Goal: Information Seeking & Learning: Learn about a topic

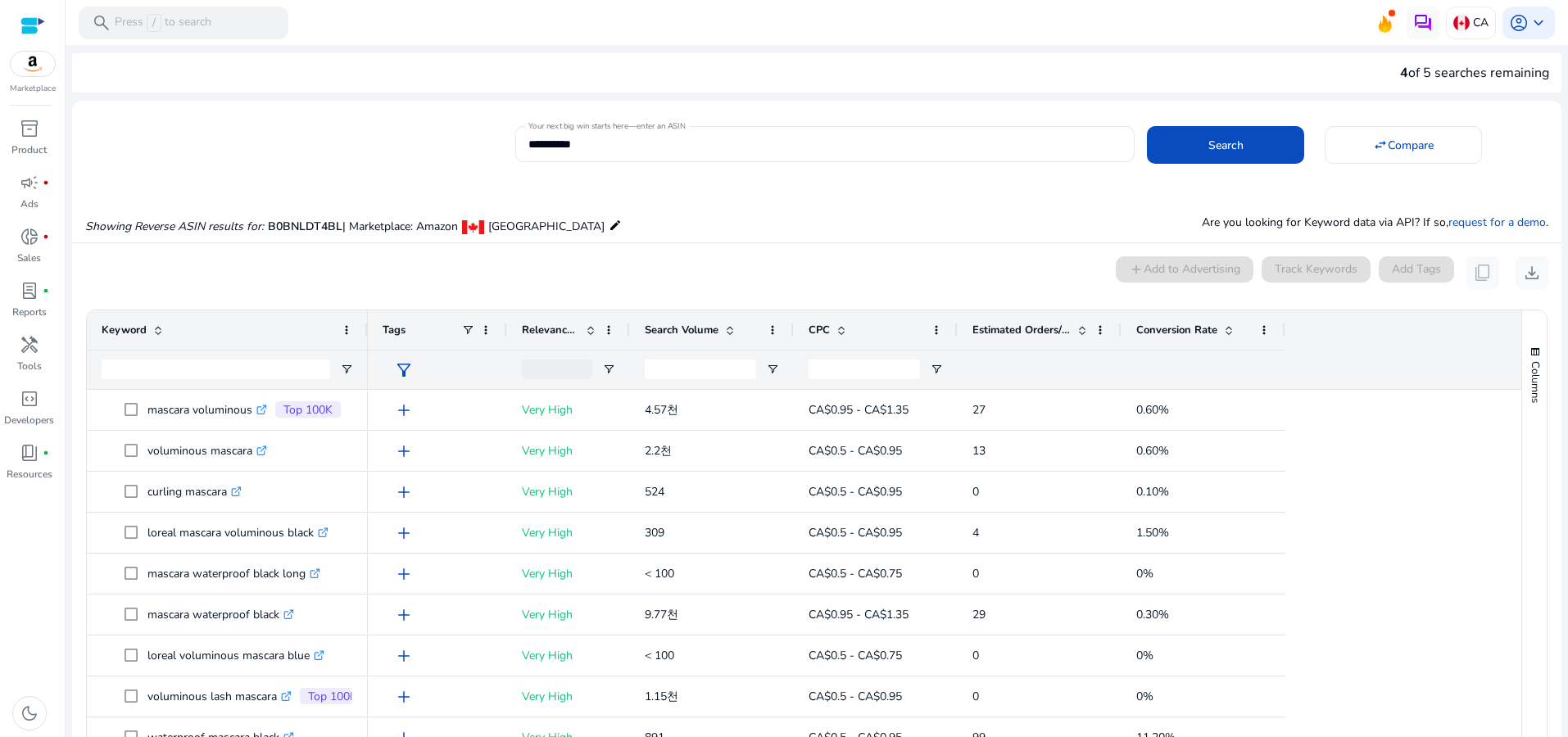
click at [754, 285] on div "0 keyword(s) selected add Add to Advertising Track Keywords Add Tags content_co…" at bounding box center [816, 273] width 1463 height 33
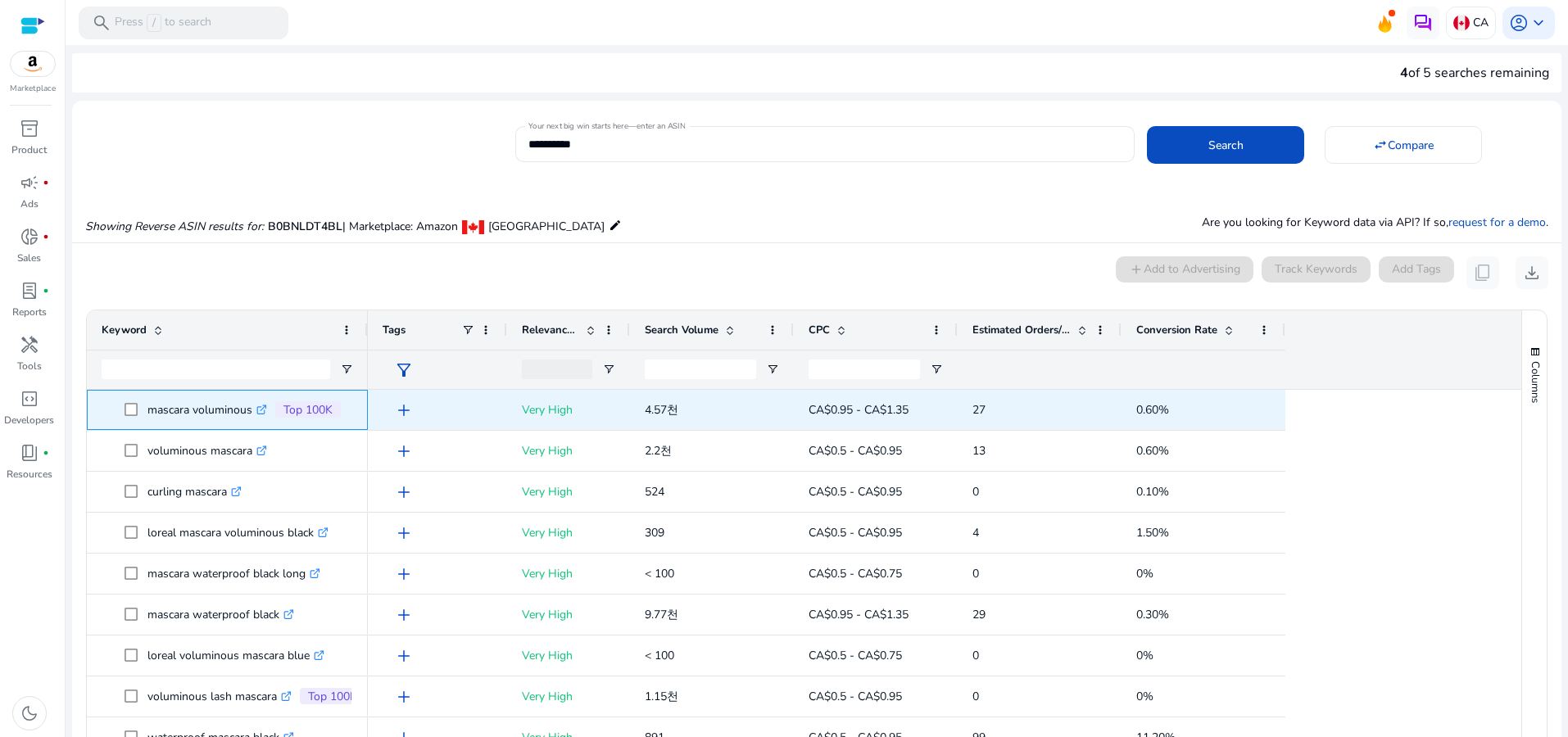
click at [221, 407] on p "mascara voluminous .st0{fill:#2c8af8}" at bounding box center [207, 409] width 120 height 33
click at [260, 410] on icon ".st0{fill:#2c8af8}" at bounding box center [261, 409] width 11 height 11
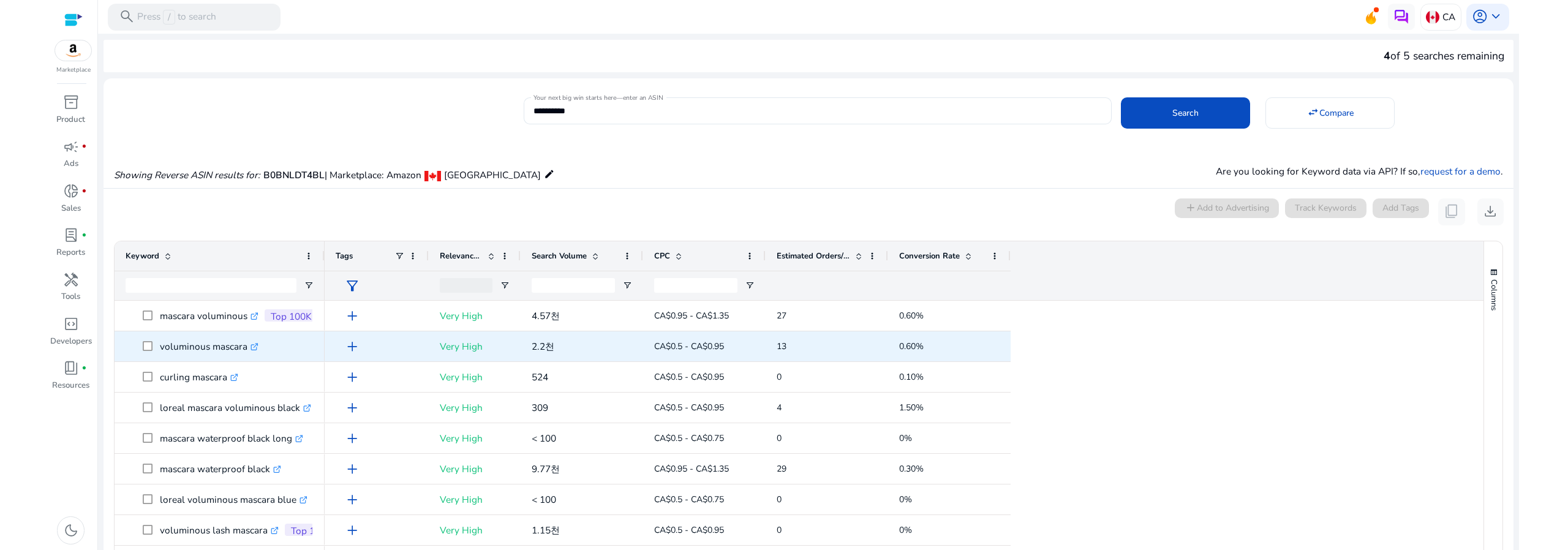
click at [224, 346] on p "voluminous mascara .st0{fill:#2c8af8}" at bounding box center [209, 346] width 98 height 25
click at [171, 349] on p "voluminous mascara .st0{fill:#2c8af8}" at bounding box center [209, 346] width 98 height 25
drag, startPoint x: 158, startPoint y: 345, endPoint x: 244, endPoint y: 344, distance: 86.0
click at [244, 344] on span "voluminous mascara .st0{fill:#2c8af8}" at bounding box center [228, 346] width 171 height 25
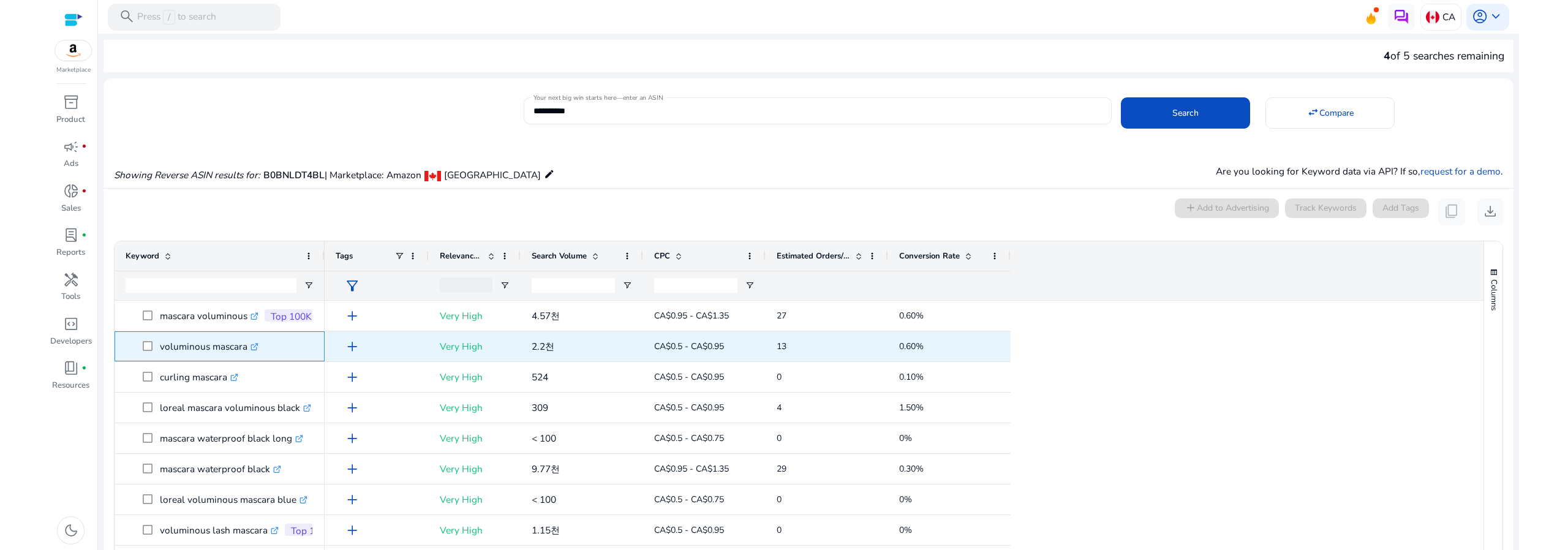
copy span "voluminous mascara"
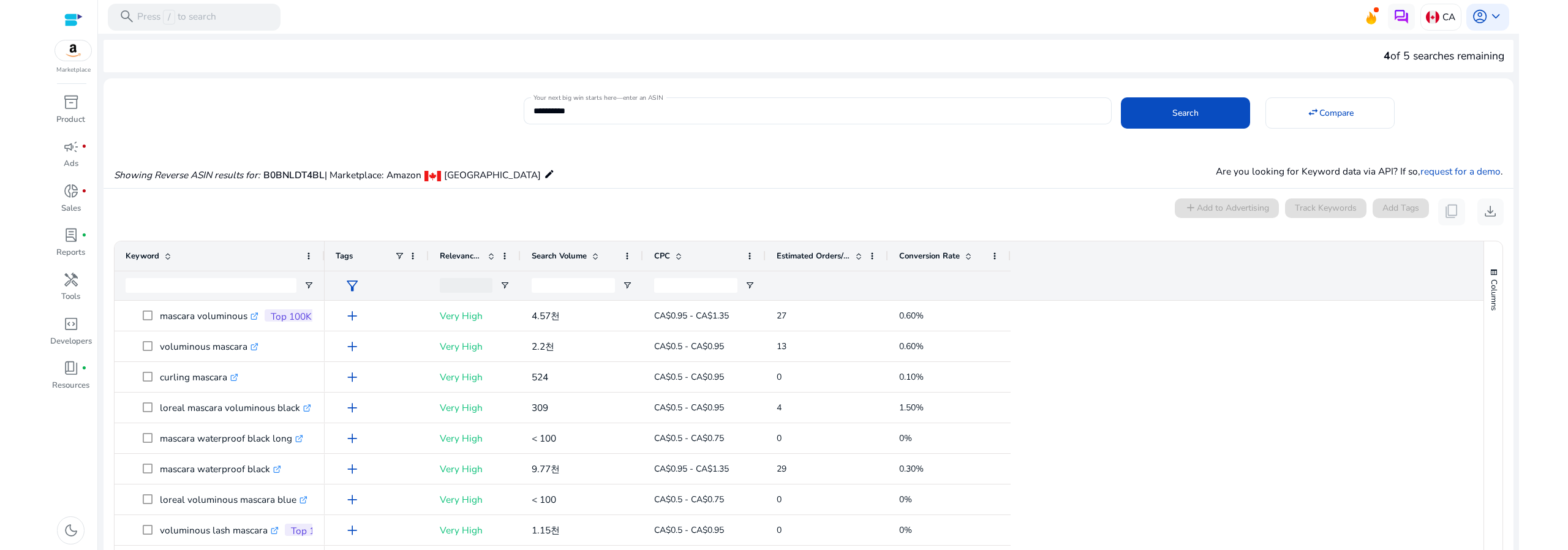
click at [492, 202] on div "0 keyword(s) selected add Add to Advertising Track Keywords Add Tags content_co…" at bounding box center [808, 212] width 1391 height 27
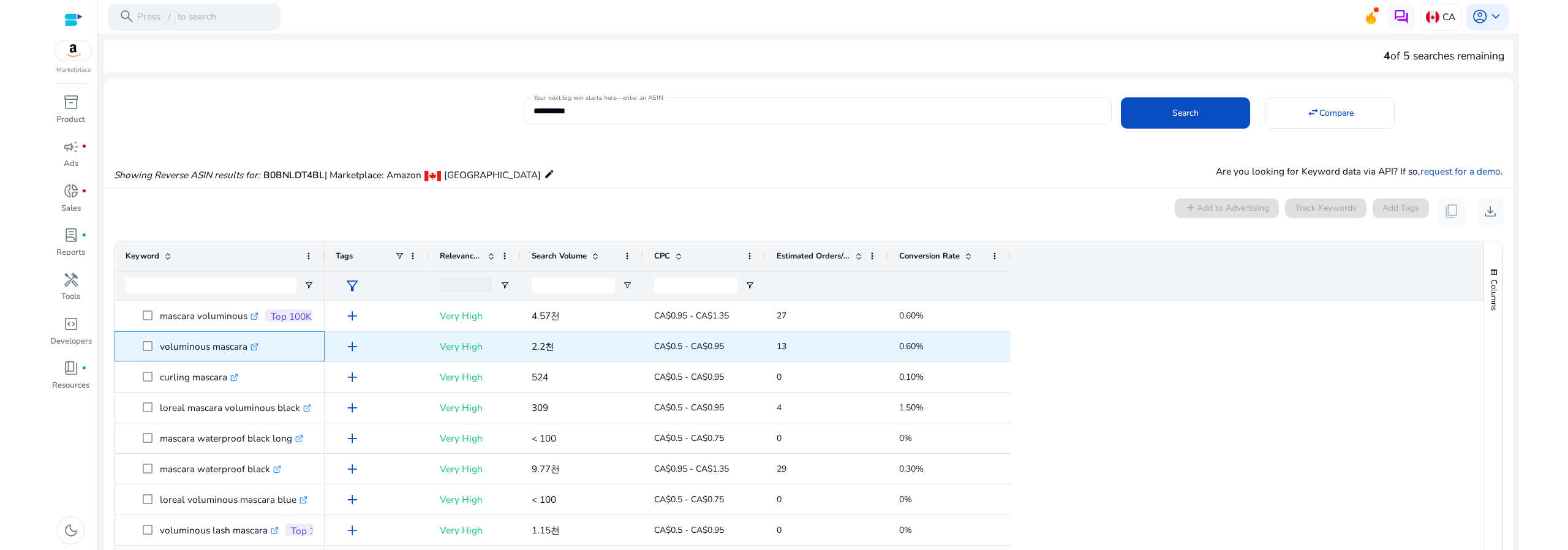
click at [173, 343] on p "voluminous mascara .st0{fill:#2c8af8}" at bounding box center [209, 346] width 98 height 25
copy p "voluminous mascara"
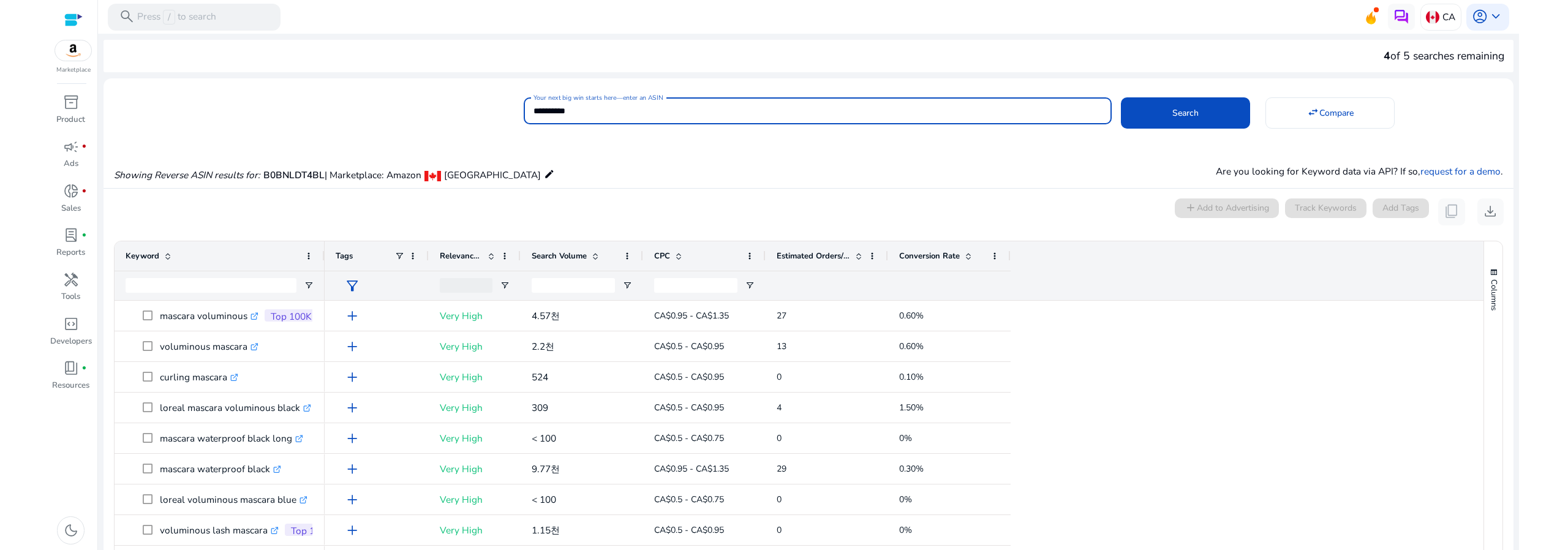
click at [672, 108] on input "**********" at bounding box center [818, 111] width 568 height 13
paste input
type input "**********"
click at [1172, 117] on span "Search" at bounding box center [1186, 113] width 26 height 13
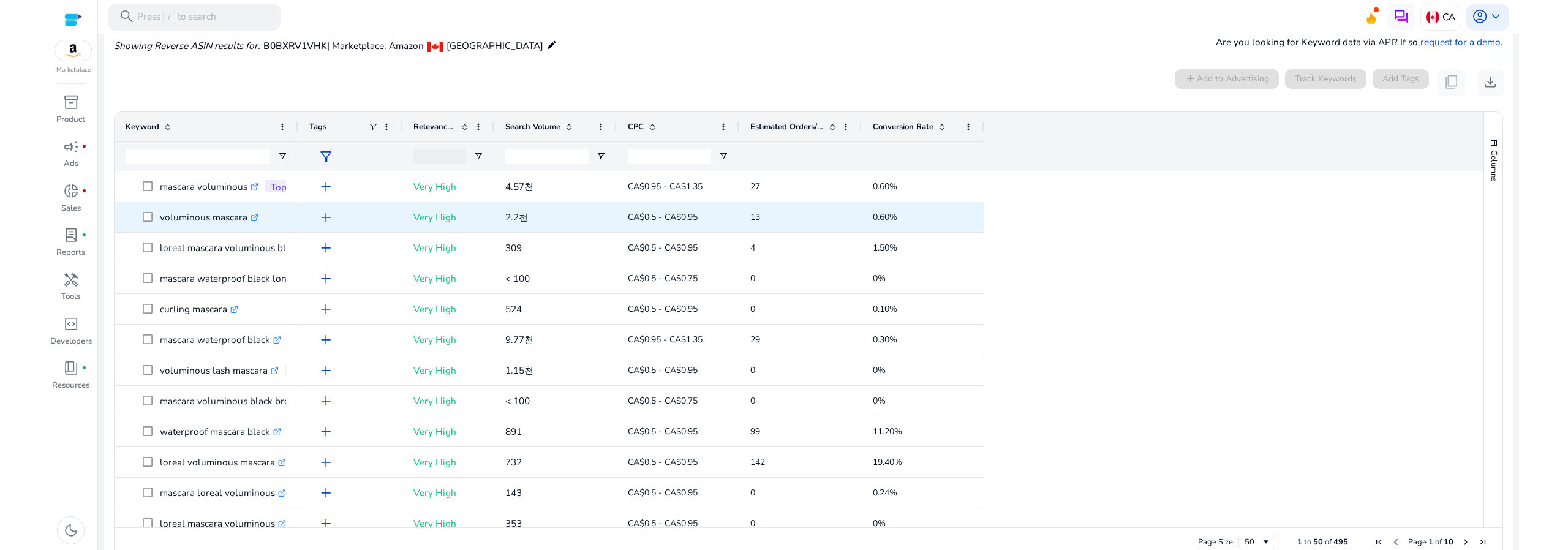
scroll to position [152, 0]
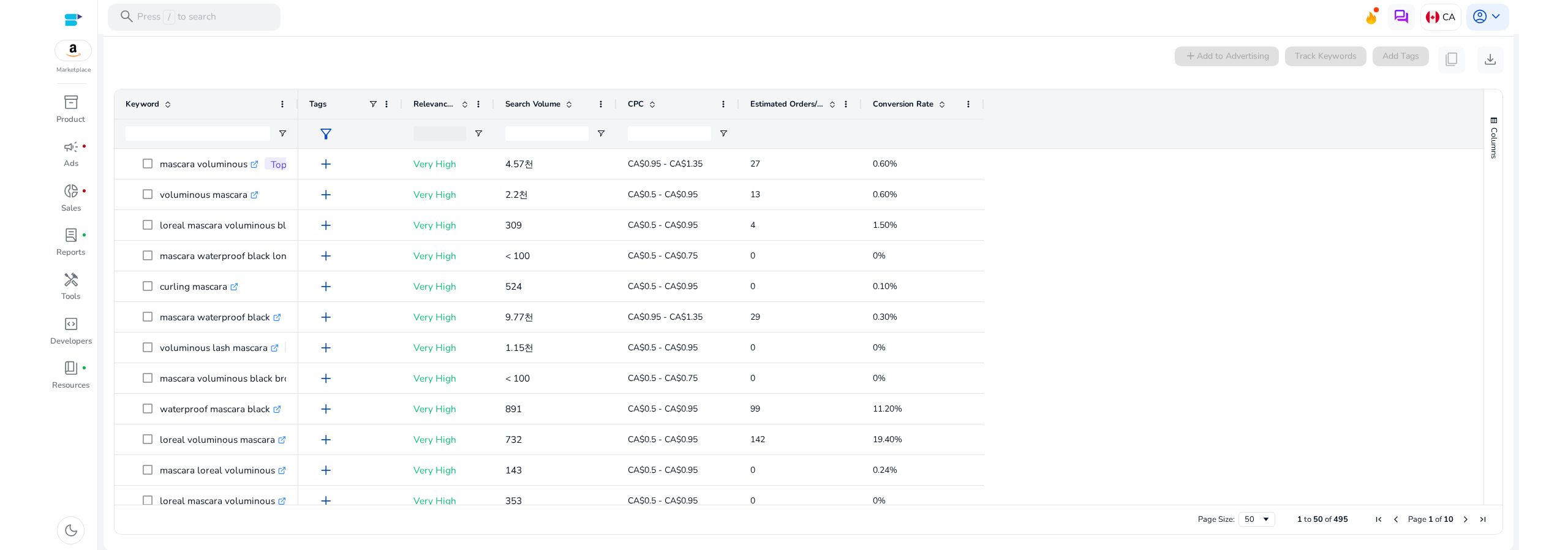
drag, startPoint x: 303, startPoint y: 68, endPoint x: 314, endPoint y: 71, distance: 11.4
click at [303, 68] on div "0 keyword(s) selected add Add to Advertising Track Keywords Add Tags content_co…" at bounding box center [808, 60] width 1391 height 27
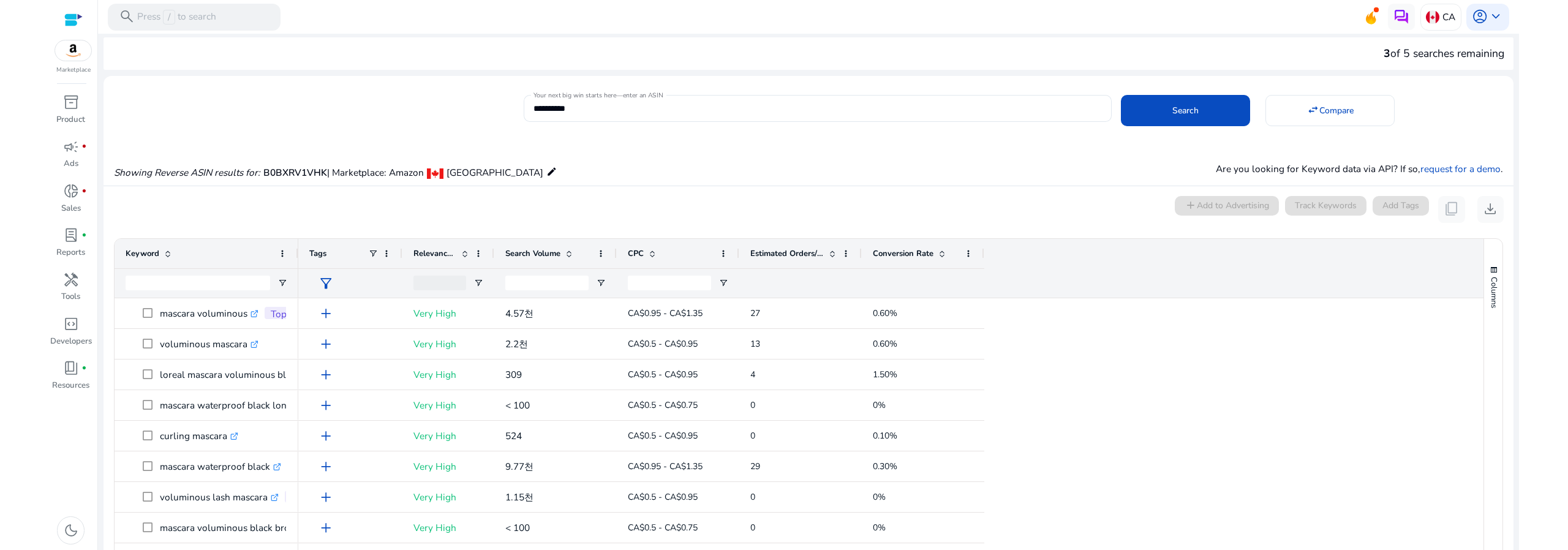
scroll to position [0, 0]
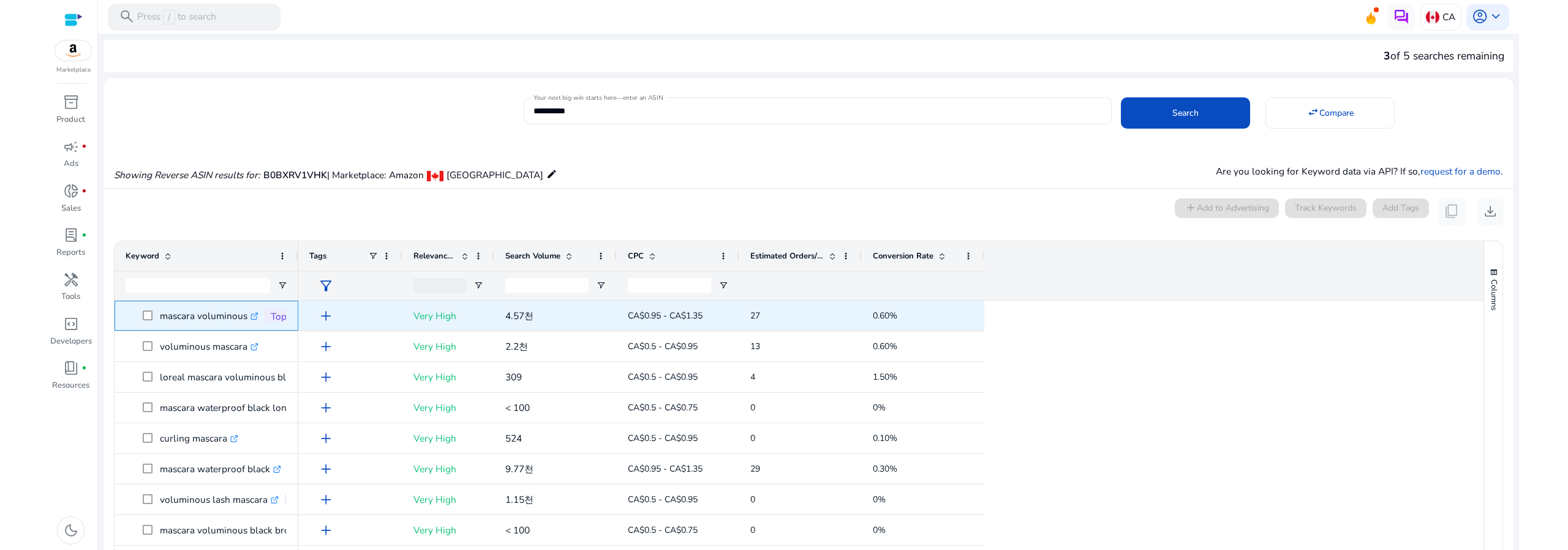
click at [201, 316] on p "mascara voluminous .st0{fill:#2c8af8}" at bounding box center [209, 316] width 98 height 25
copy p "mascara voluminous"
